Goal: Information Seeking & Learning: Learn about a topic

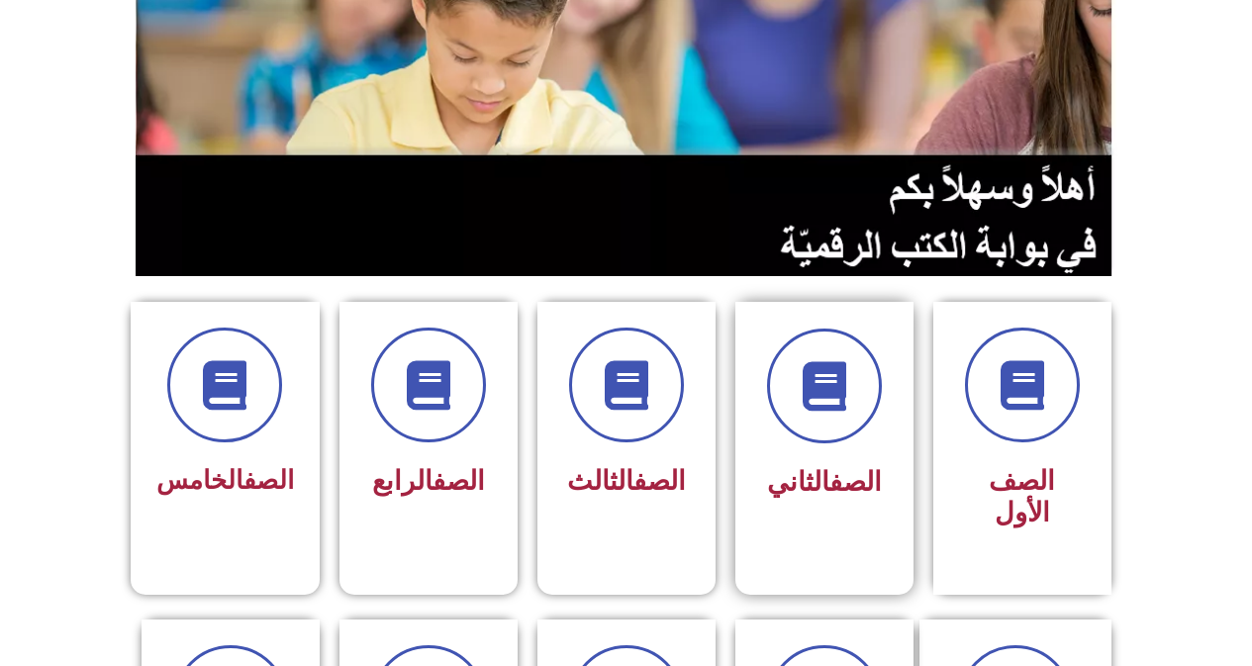
scroll to position [495, 0]
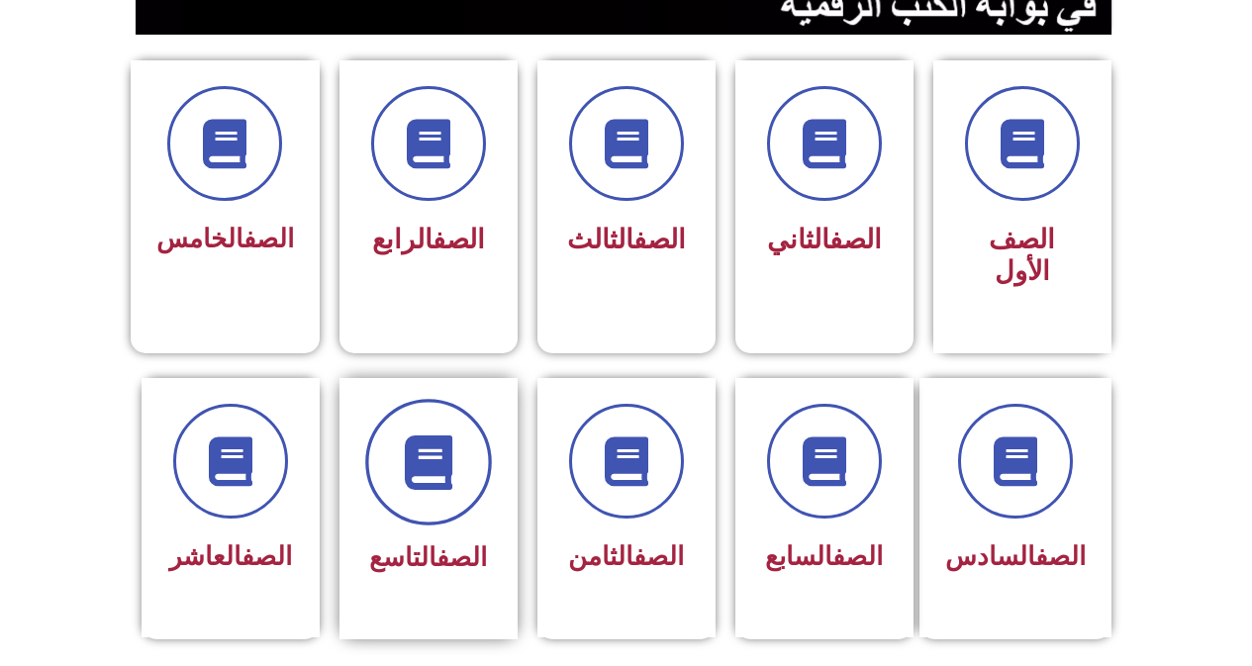
click at [409, 434] on icon at bounding box center [428, 461] width 54 height 54
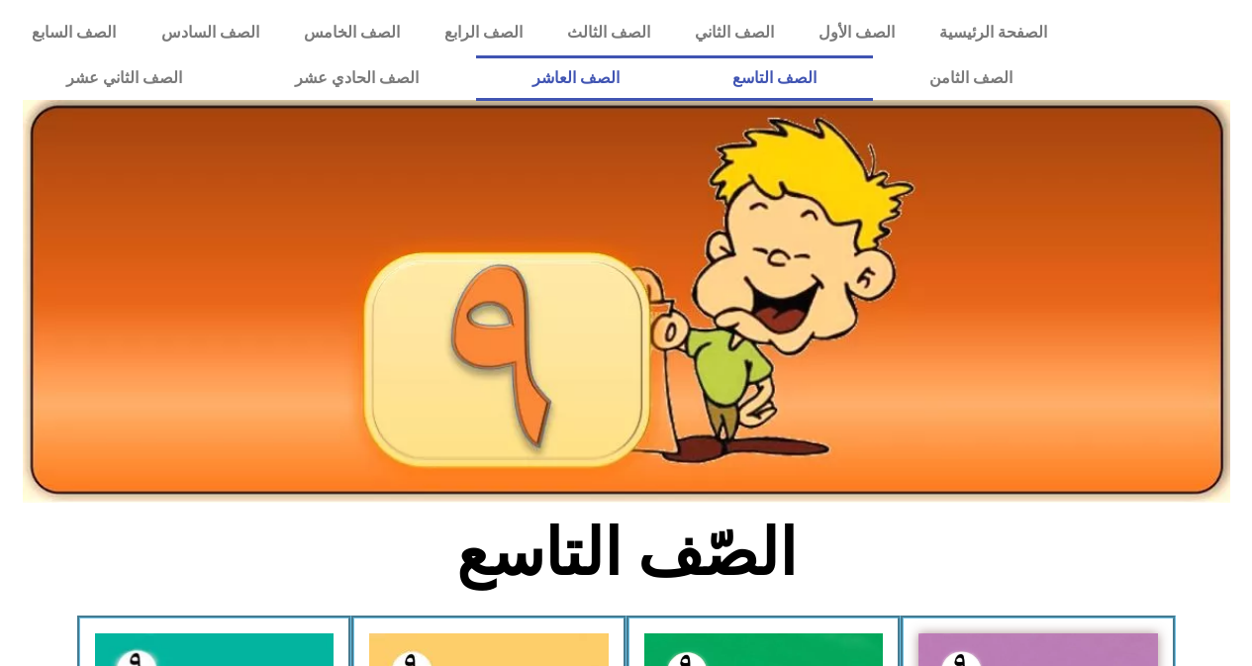
click at [676, 77] on link "الصف العاشر" at bounding box center [576, 78] width 200 height 46
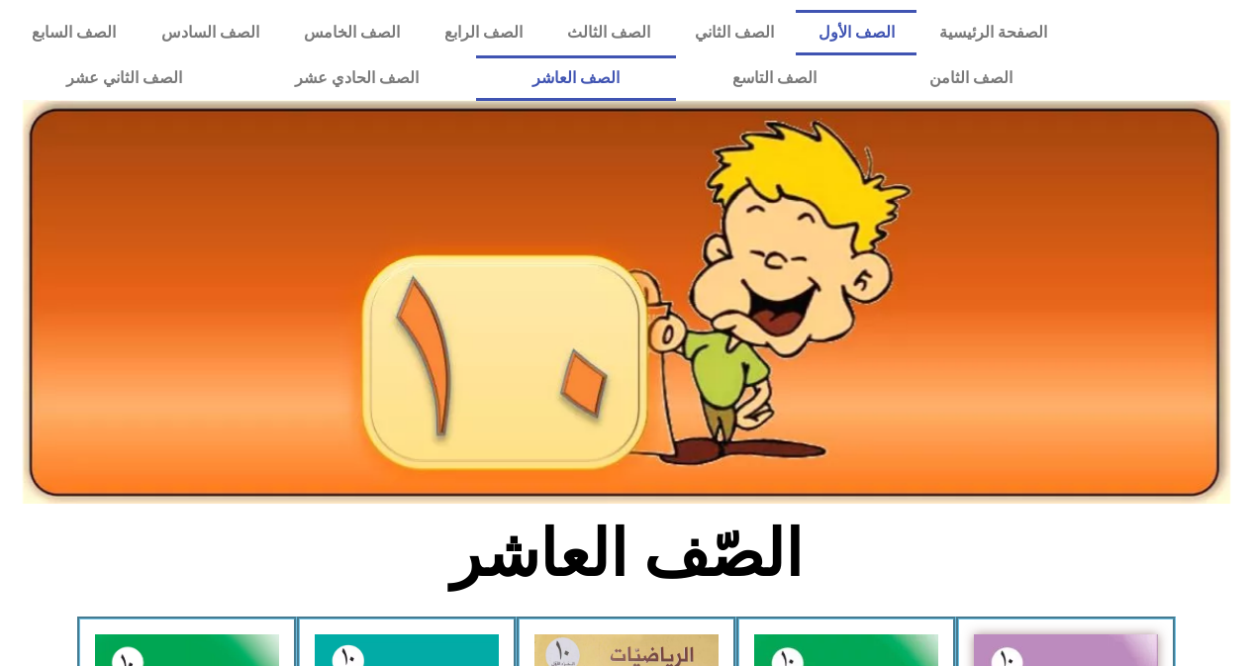
click at [869, 30] on link "الصف الأول" at bounding box center [856, 33] width 121 height 46
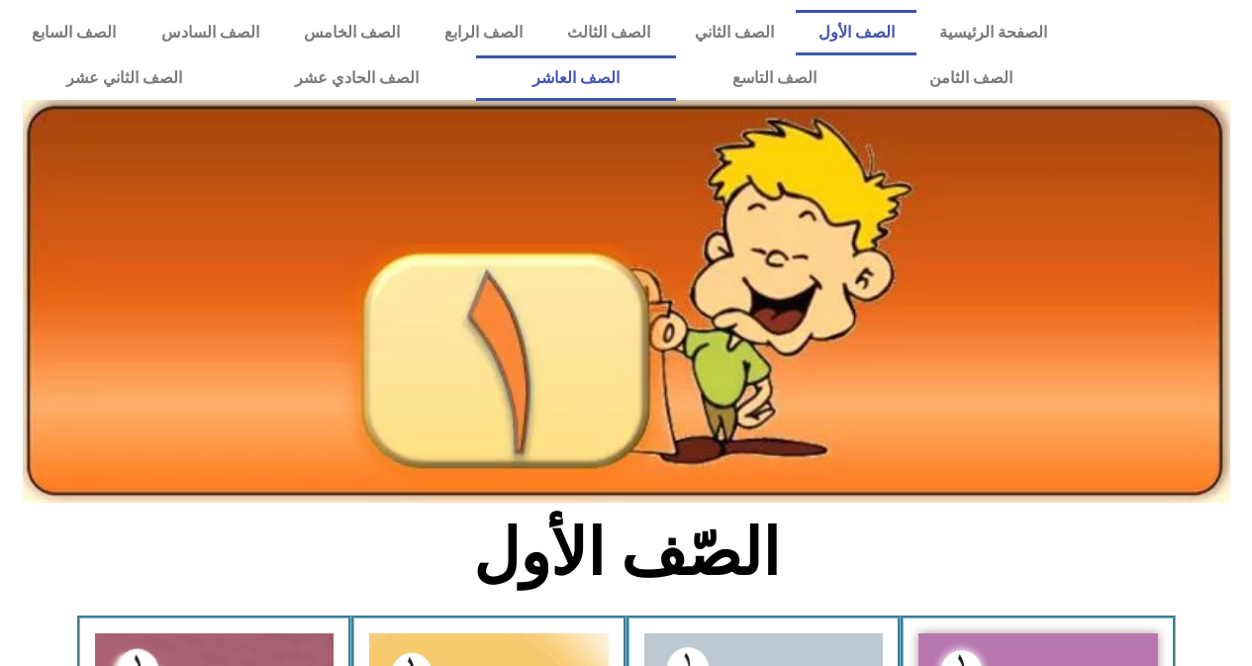
click at [676, 78] on link "الصف العاشر" at bounding box center [576, 78] width 200 height 46
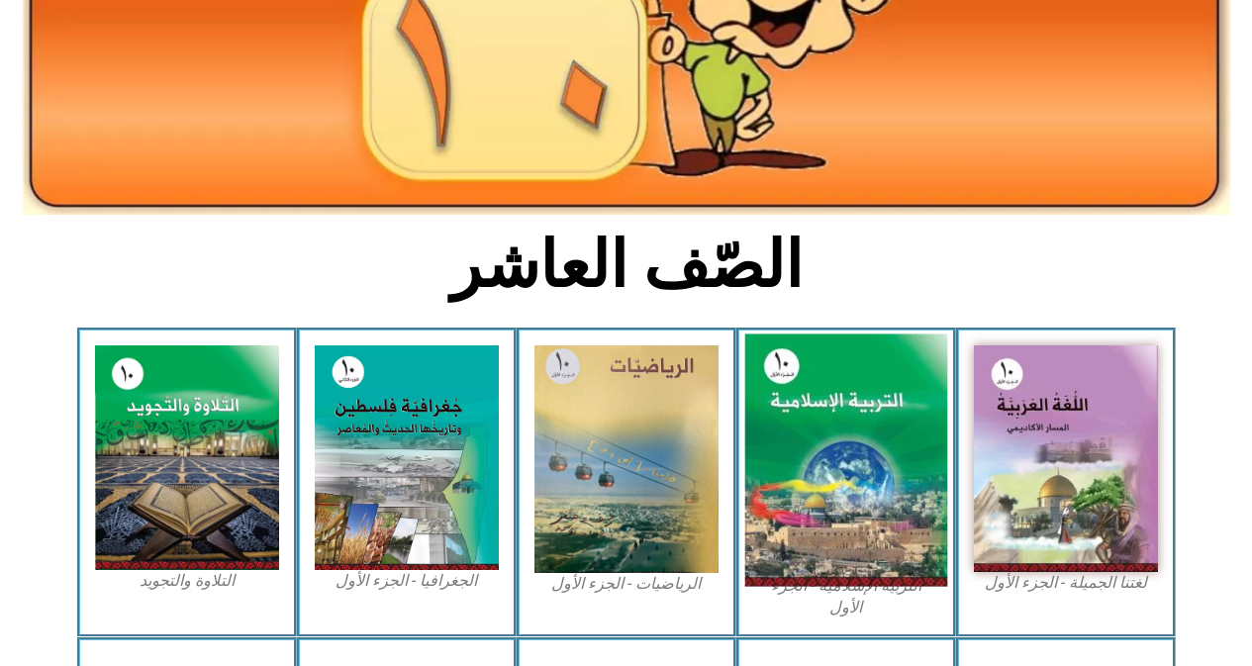
scroll to position [297, 0]
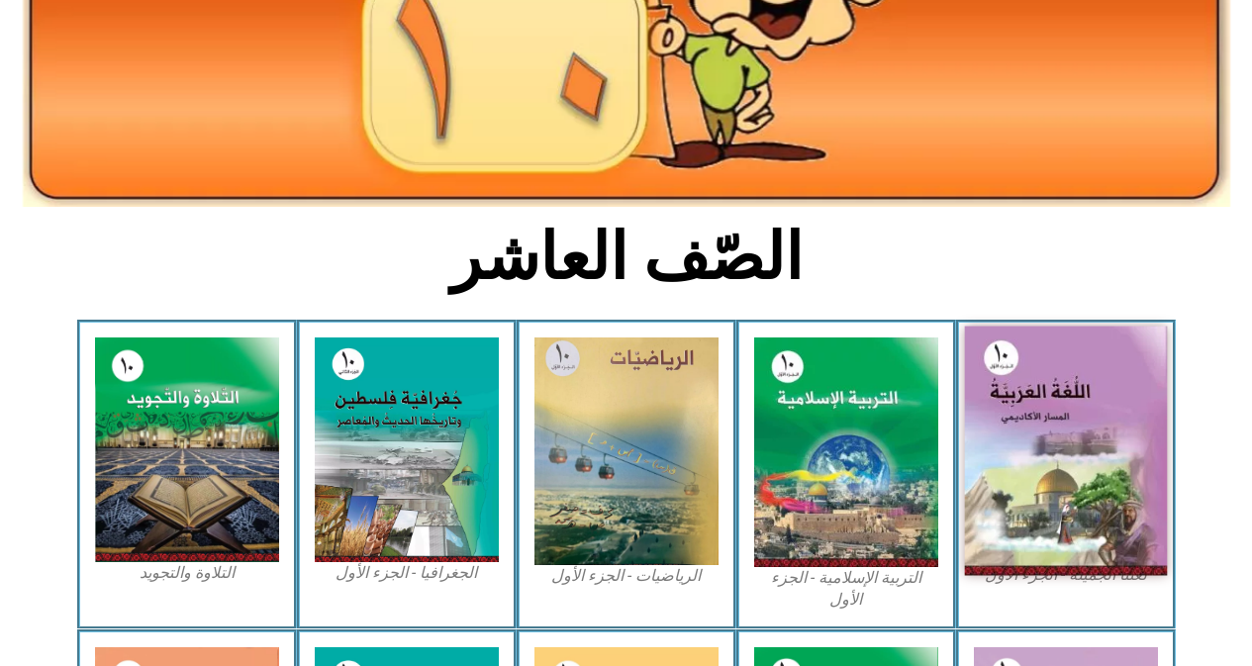
click at [1116, 486] on img at bounding box center [1065, 451] width 203 height 249
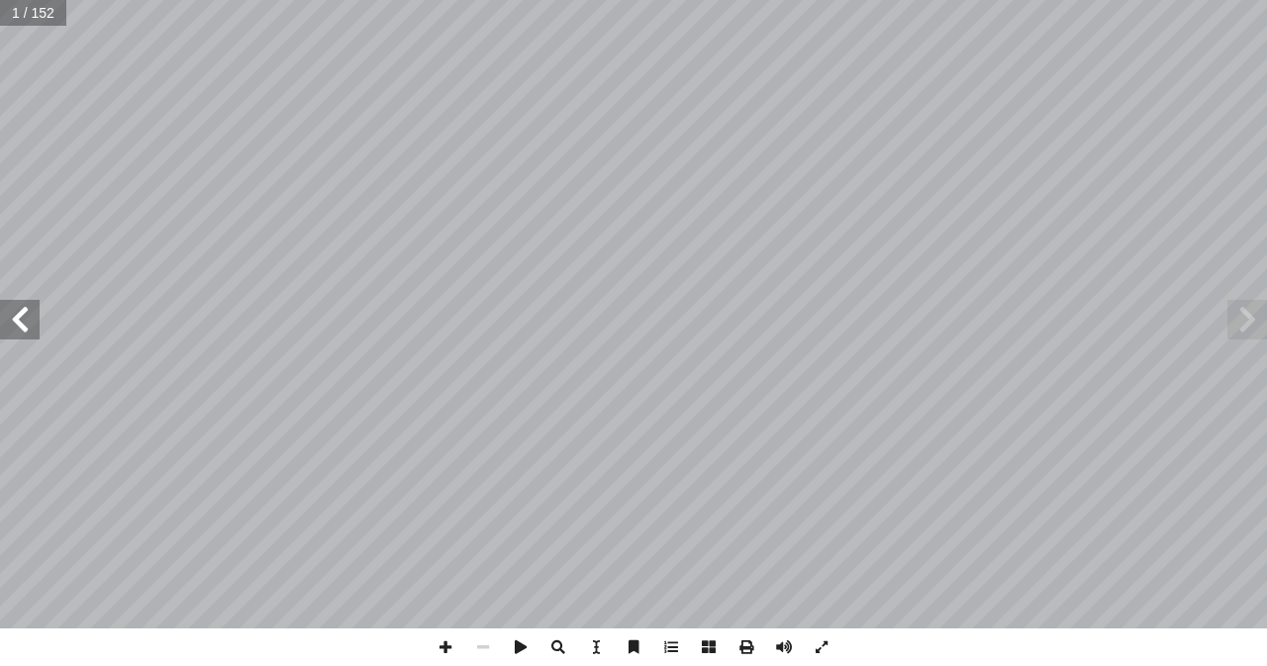
click at [24, 325] on span at bounding box center [20, 320] width 40 height 40
click at [24, 323] on span at bounding box center [20, 320] width 40 height 40
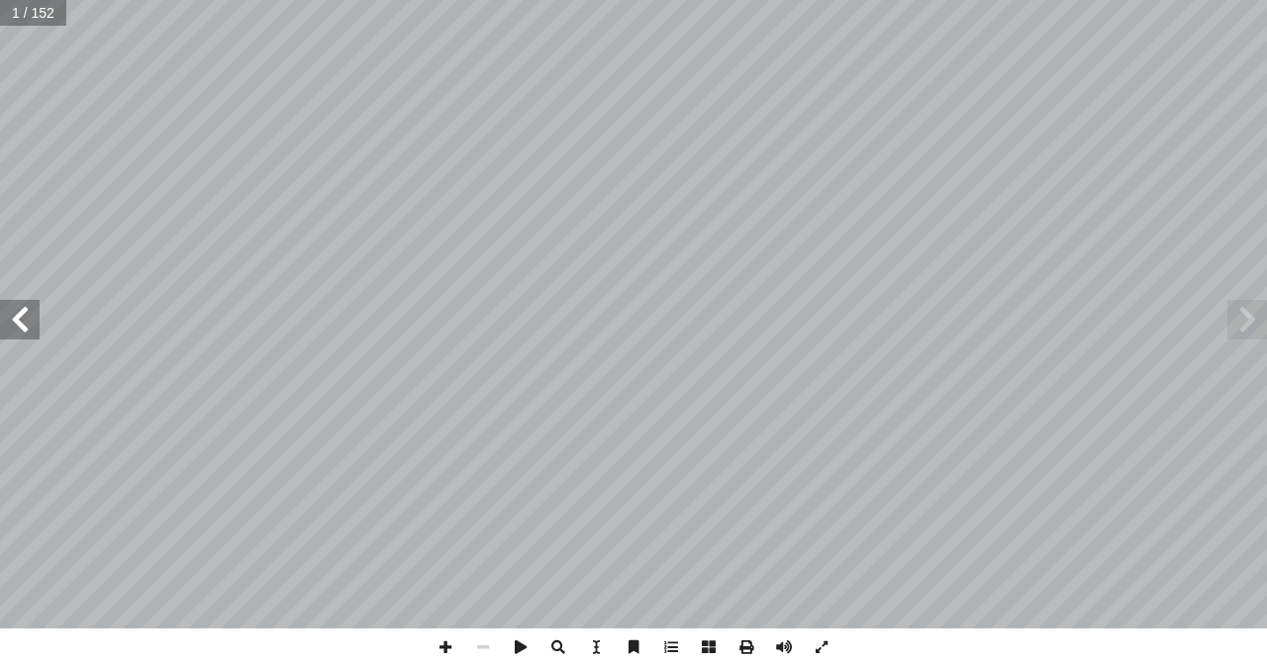
click at [24, 323] on span at bounding box center [20, 320] width 40 height 40
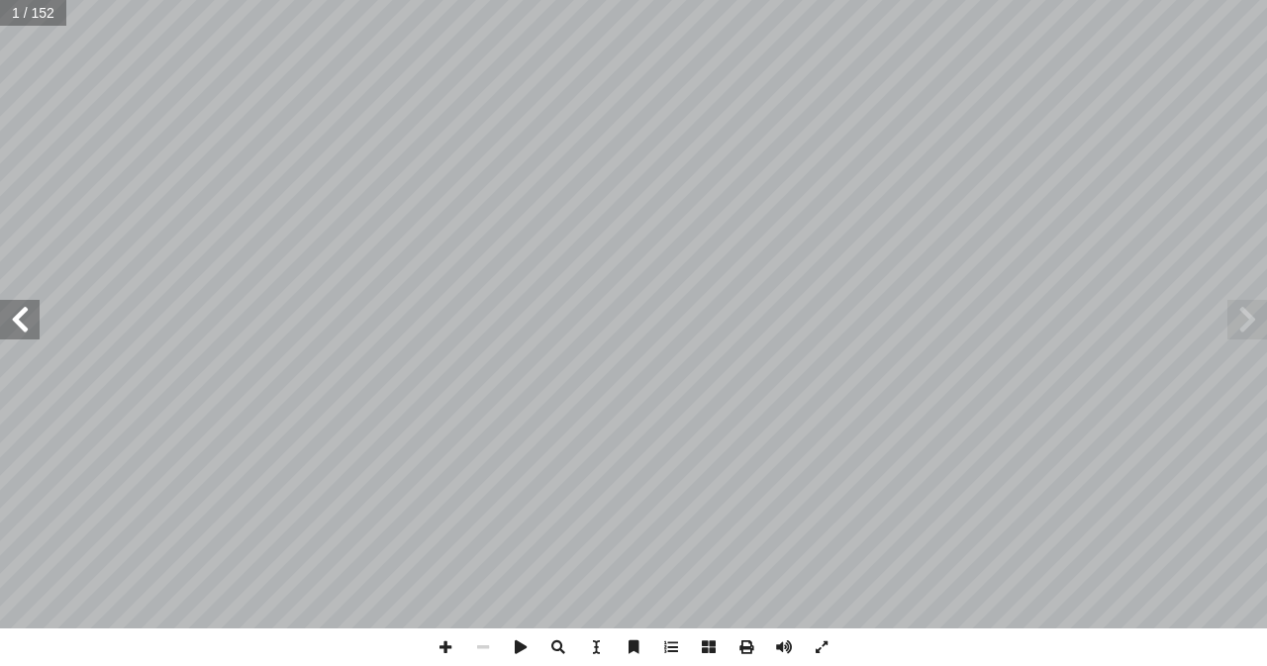
click at [24, 323] on span at bounding box center [20, 320] width 40 height 40
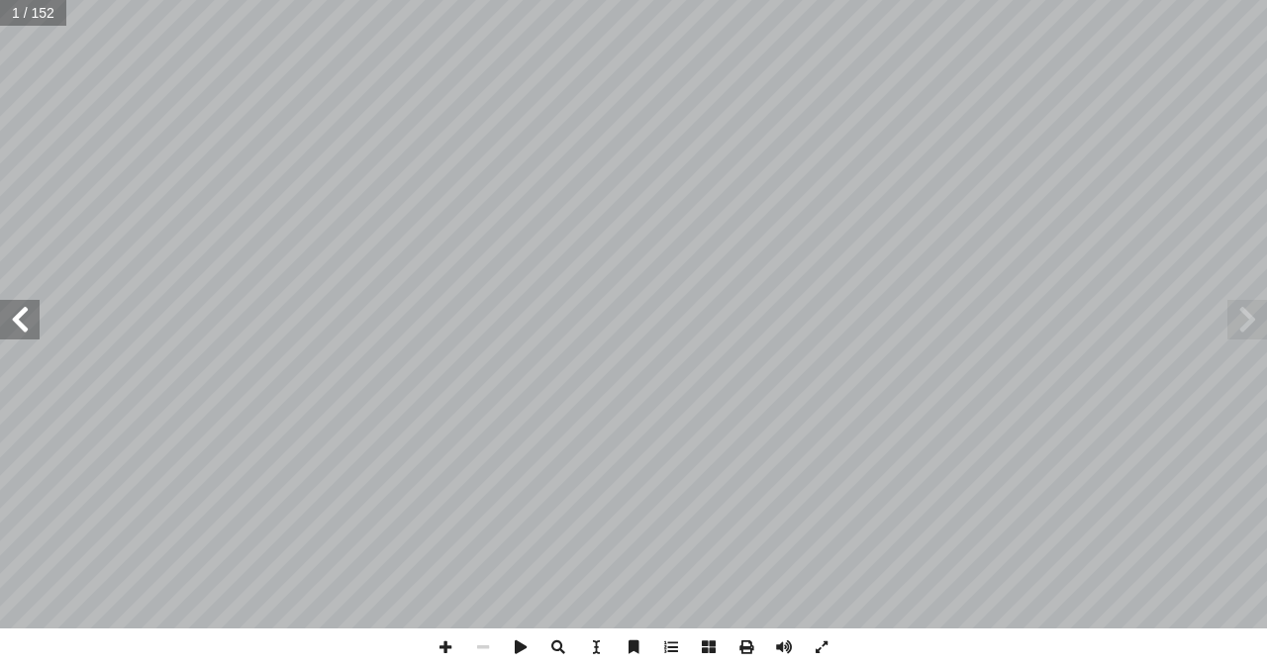
click at [24, 323] on span at bounding box center [20, 320] width 40 height 40
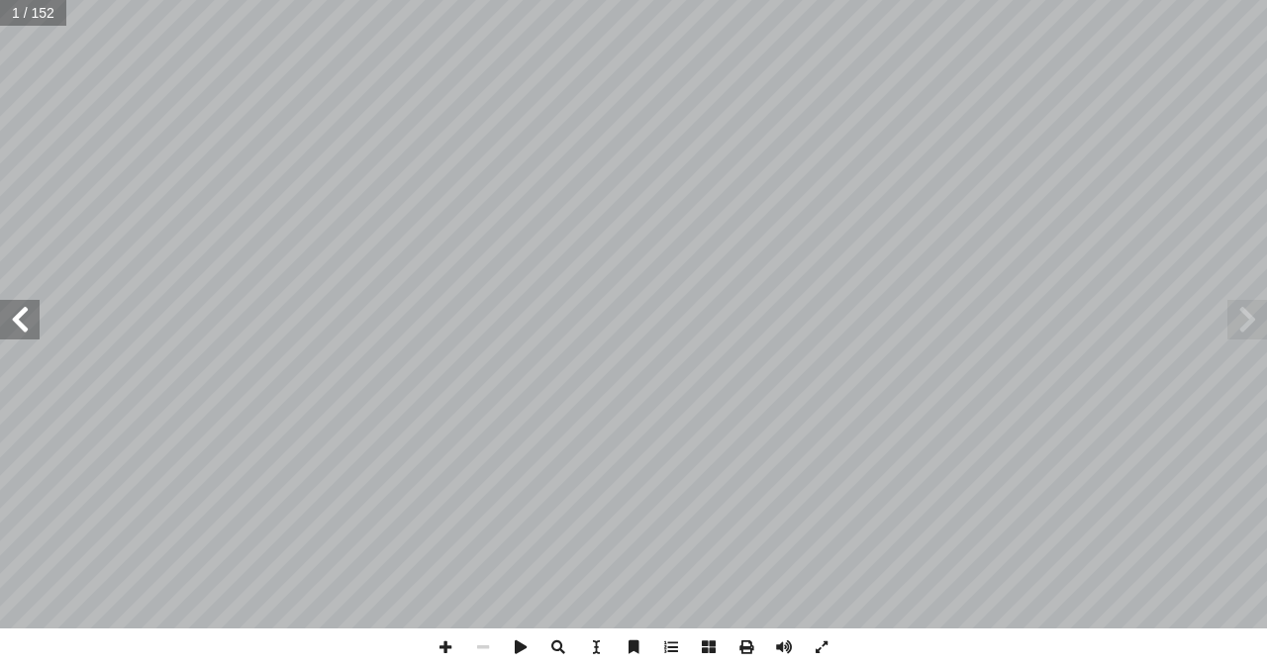
click at [24, 323] on span at bounding box center [20, 320] width 40 height 40
click at [1259, 331] on span at bounding box center [1247, 320] width 40 height 40
click at [14, 322] on span at bounding box center [20, 320] width 40 height 40
click at [29, 325] on span at bounding box center [20, 320] width 40 height 40
click at [841, 645] on div "٢ 0 منين � ا ِ س ُ ل َ د ْ ن � � ْ ا� ِ ام � ك ُ ح ِ ف َ ن َ ي ك ِ اشُ وا ف َ ع…" at bounding box center [633, 333] width 1267 height 666
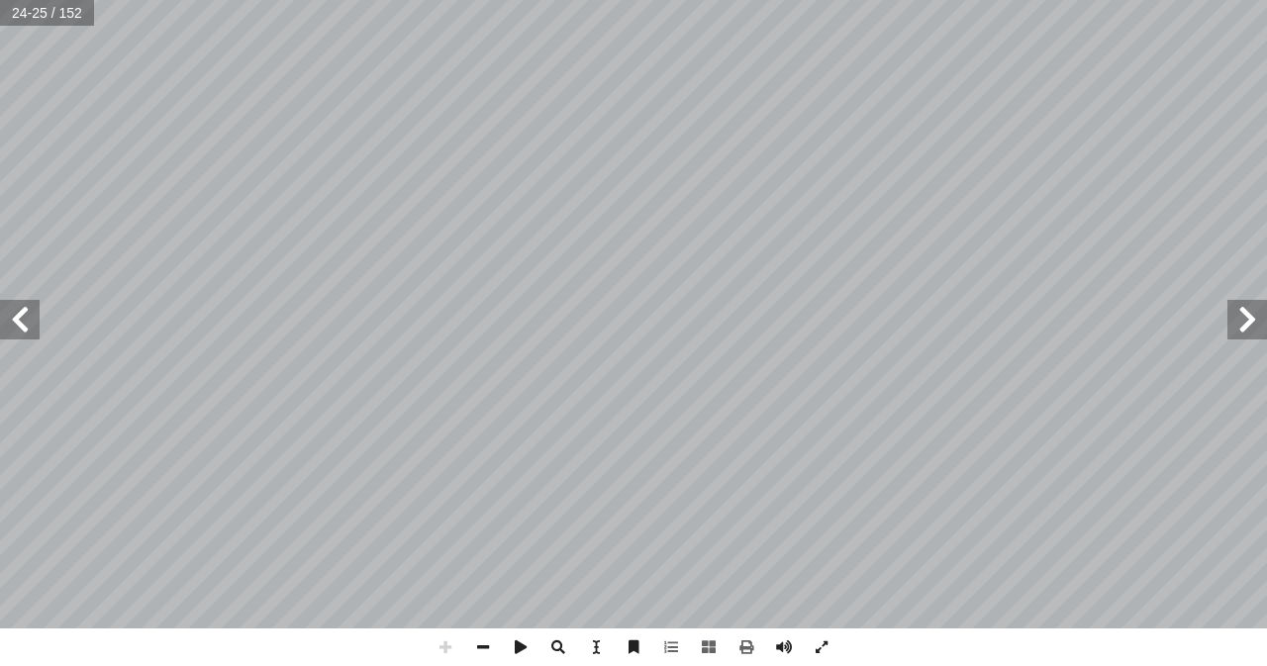
click at [1249, 307] on span at bounding box center [1247, 320] width 40 height 40
click at [29, 324] on span at bounding box center [20, 320] width 40 height 40
click at [1238, 326] on span at bounding box center [1247, 320] width 40 height 40
click at [1238, 334] on span at bounding box center [1247, 320] width 40 height 40
click at [3, 334] on span at bounding box center [20, 320] width 40 height 40
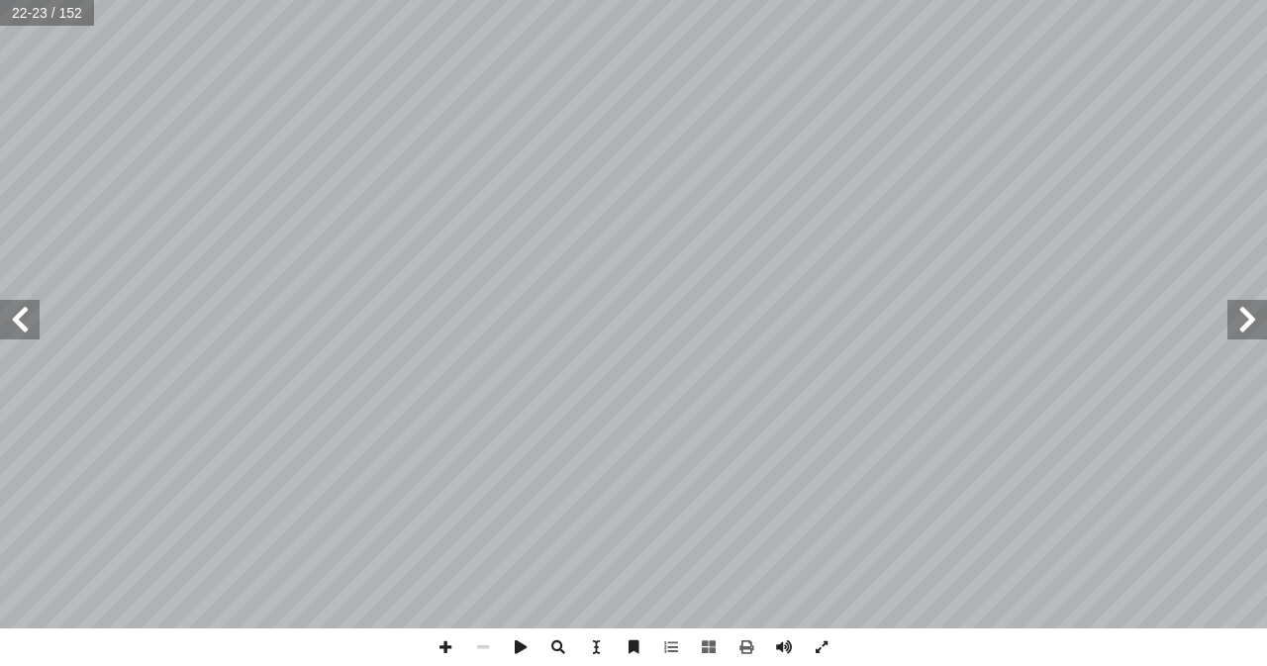
click at [19, 317] on span at bounding box center [20, 320] width 40 height 40
click at [851, 0] on html "الصفحة الرئيسية الصف الأول الصف الثاني الصف الثالث الصف الرابع الصف الخامس الصف…" at bounding box center [633, 90] width 1267 height 180
